Goal: Task Accomplishment & Management: Use online tool/utility

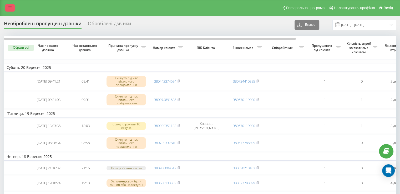
click at [12, 7] on link at bounding box center [9, 7] width 9 height 7
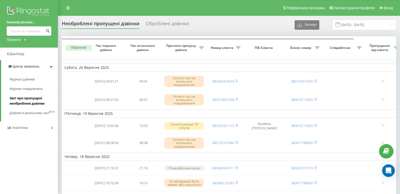
click at [28, 106] on link "Звіт про пропущені необроблені дзвінки" at bounding box center [33, 101] width 48 height 15
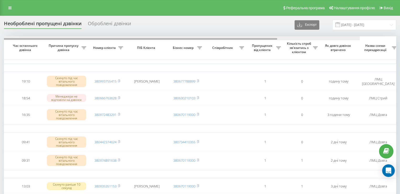
scroll to position [0, 12]
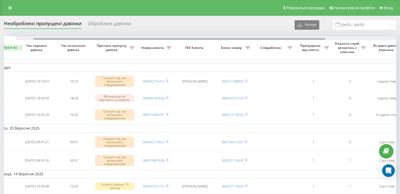
drag, startPoint x: 120, startPoint y: 39, endPoint x: 82, endPoint y: 29, distance: 39.5
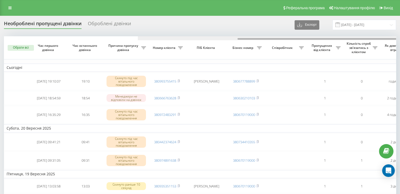
scroll to position [0, 133]
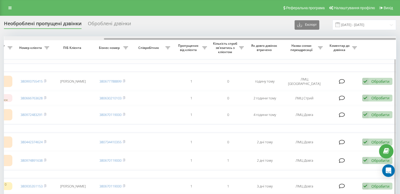
drag, startPoint x: 81, startPoint y: 37, endPoint x: 139, endPoint y: 37, distance: 57.8
click at [139, 37] on div at bounding box center [200, 38] width 392 height 4
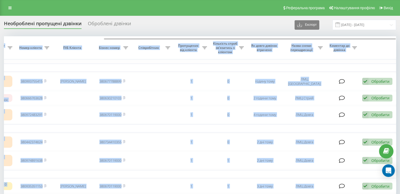
drag, startPoint x: 139, startPoint y: 37, endPoint x: 50, endPoint y: 34, distance: 88.4
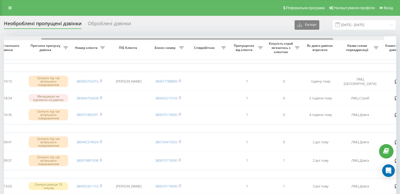
scroll to position [0, 65]
drag, startPoint x: 66, startPoint y: 35, endPoint x: 55, endPoint y: 34, distance: 11.1
